Goal: Task Accomplishment & Management: Complete application form

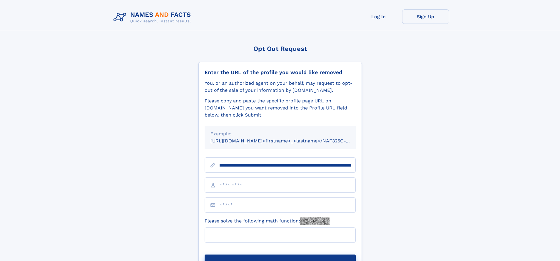
scroll to position [0, 77]
type input "**********"
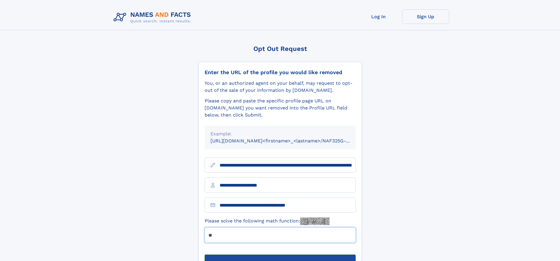
type input "**"
click at [280, 254] on button "Submit Opt Out Request" at bounding box center [280, 263] width 151 height 19
